Goal: Task Accomplishment & Management: Manage account settings

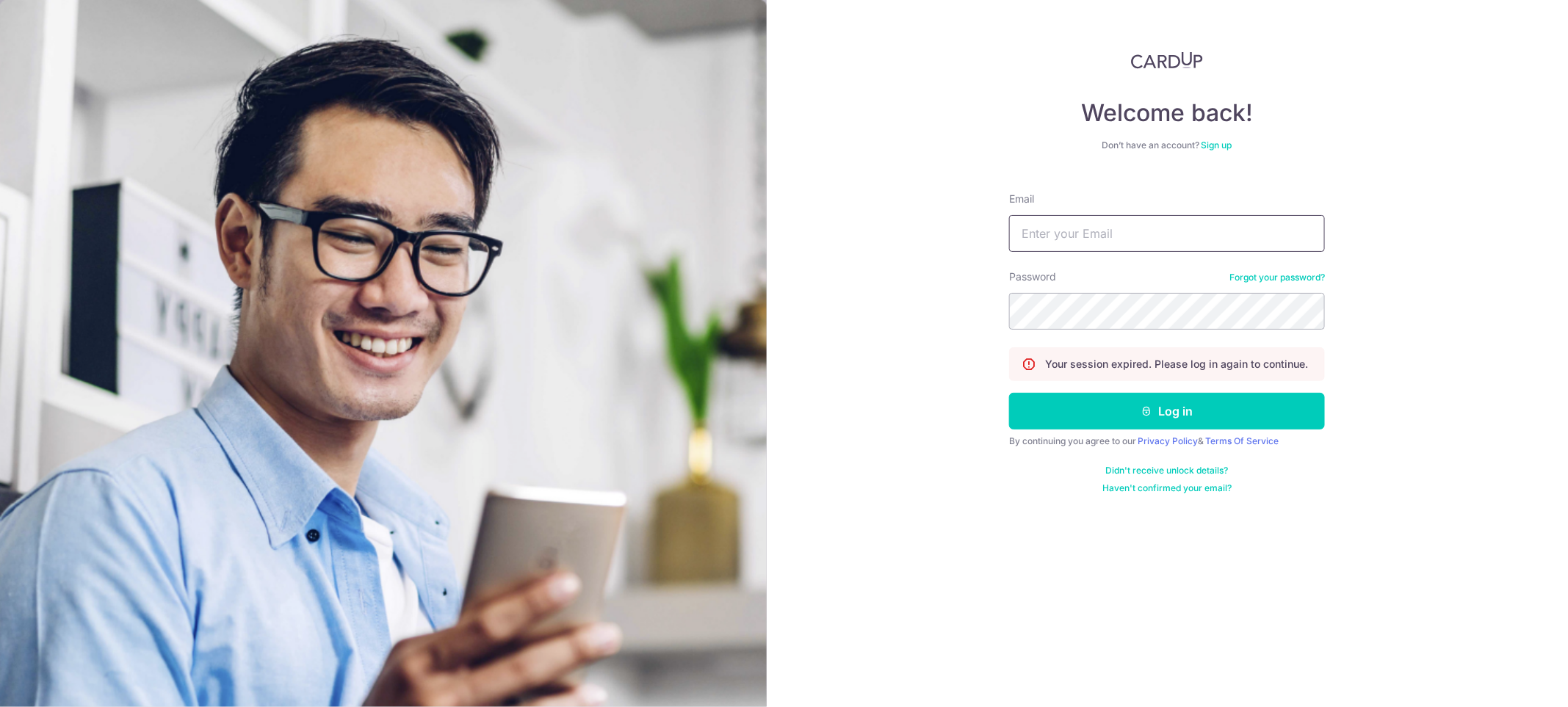
drag, startPoint x: 0, startPoint y: 0, endPoint x: 1164, endPoint y: 245, distance: 1189.5
click at [1164, 245] on input "Email" at bounding box center [1167, 233] width 316 height 37
type input "[EMAIL_ADDRESS][DOMAIN_NAME]"
click at [1156, 404] on button "Log in" at bounding box center [1167, 411] width 316 height 37
